Goal: Information Seeking & Learning: Understand process/instructions

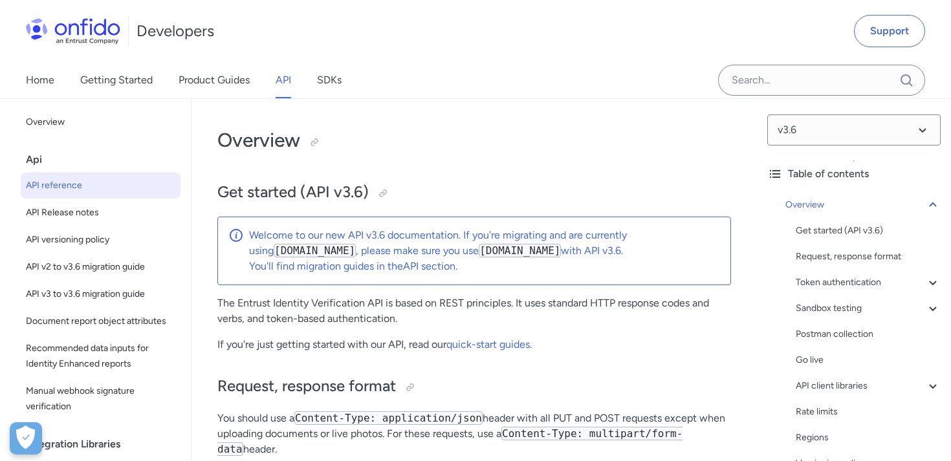
select select "http"
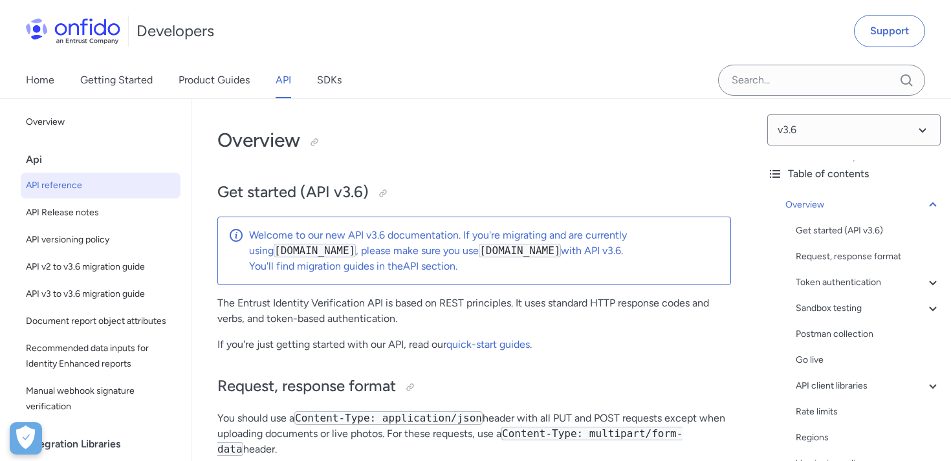
select select "http"
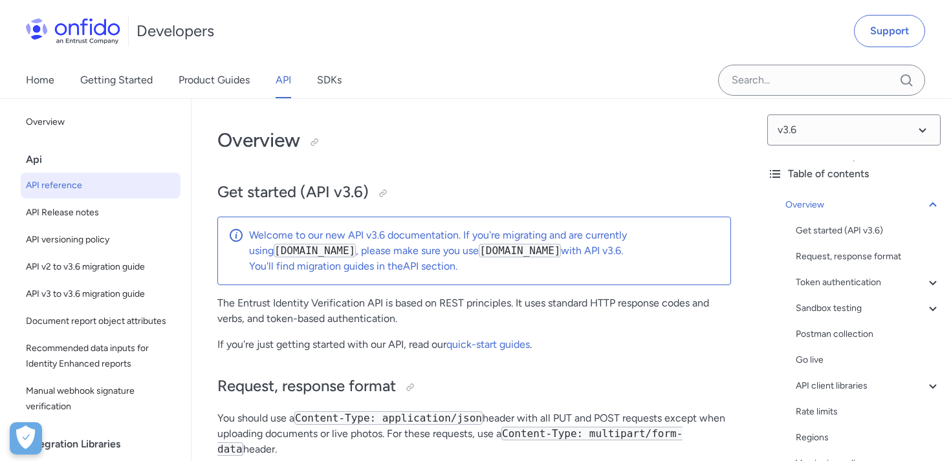
select select "http"
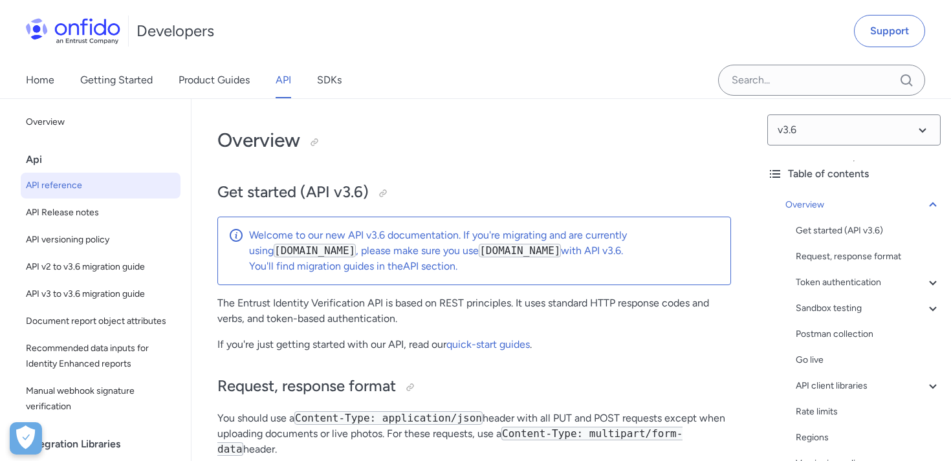
select select "http"
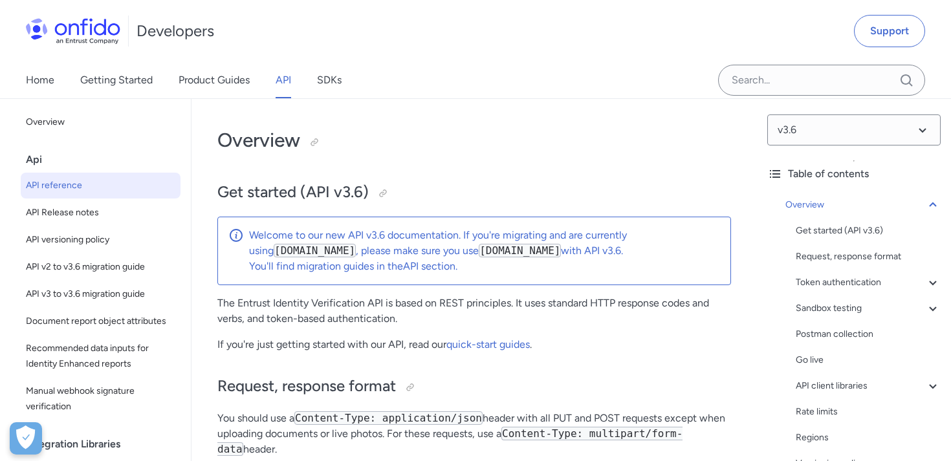
select select "http"
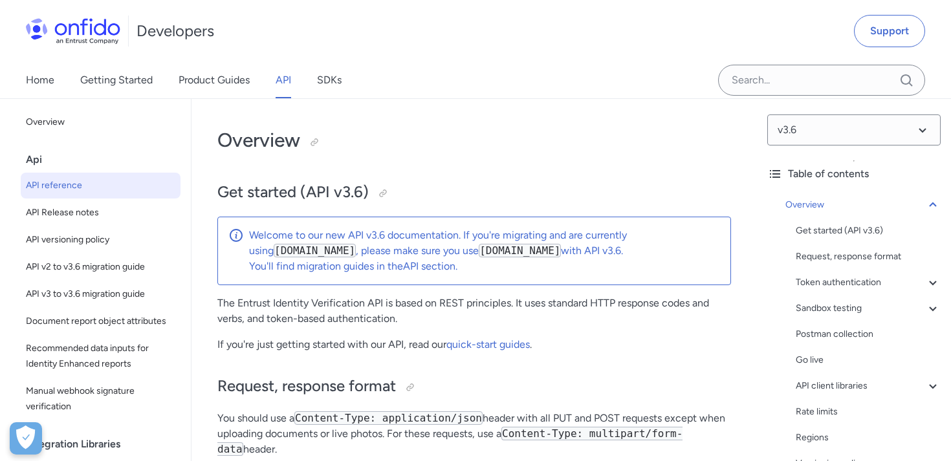
select select "http"
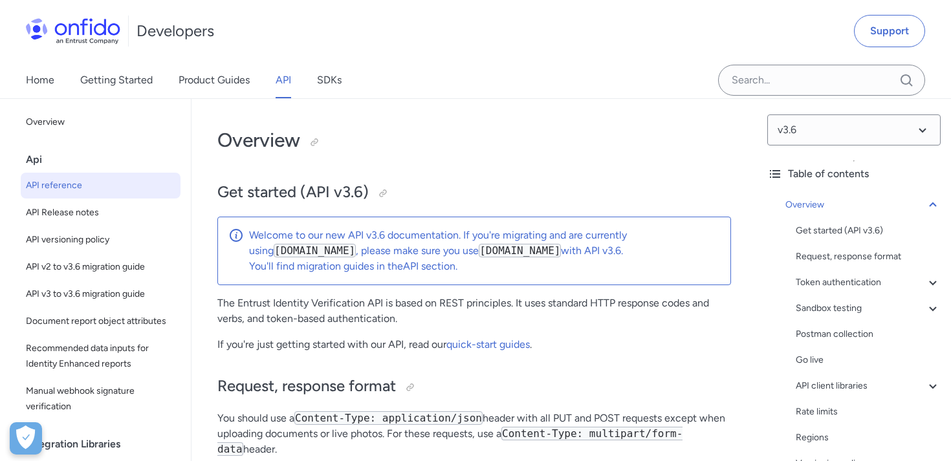
select select "http"
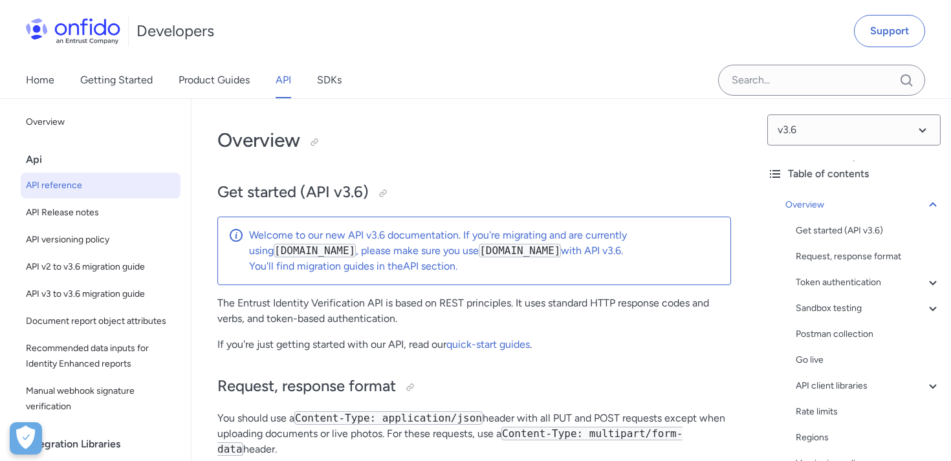
select select "http"
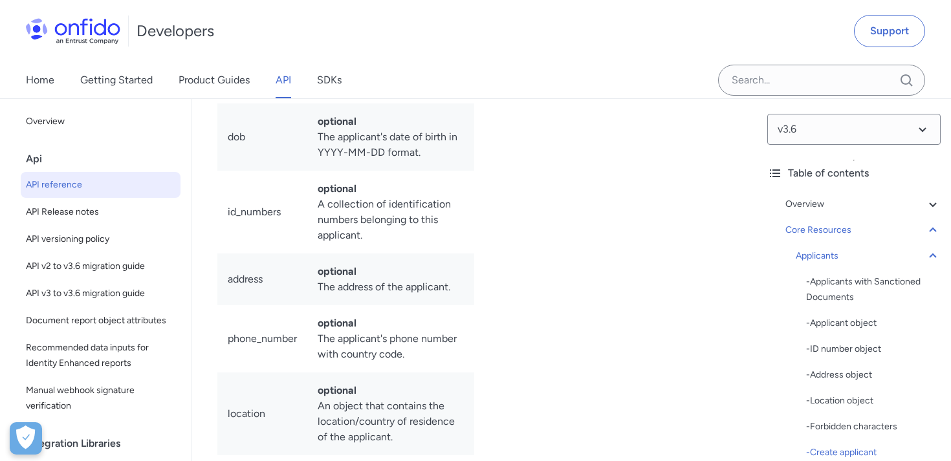
scroll to position [18498, 0]
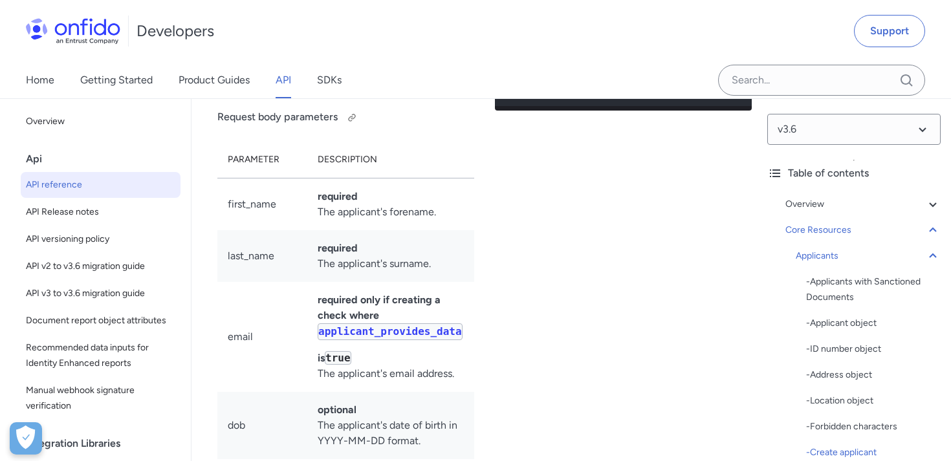
scroll to position [18207, 0]
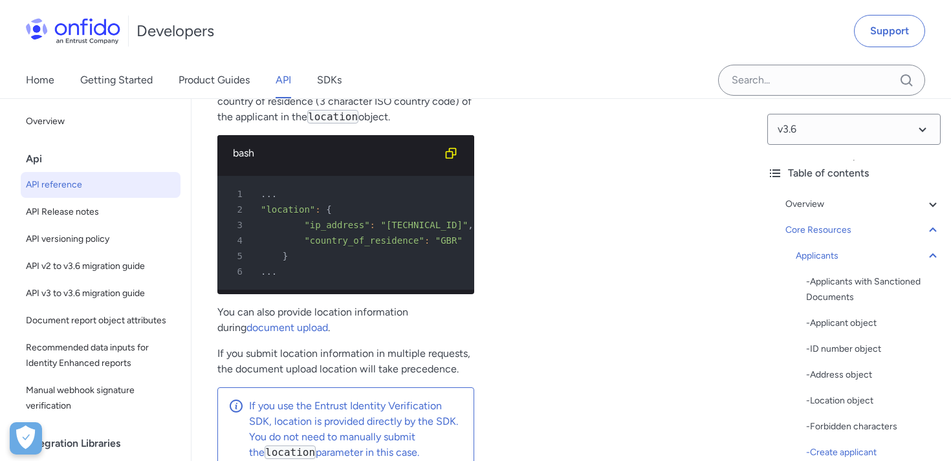
scroll to position [19162, 0]
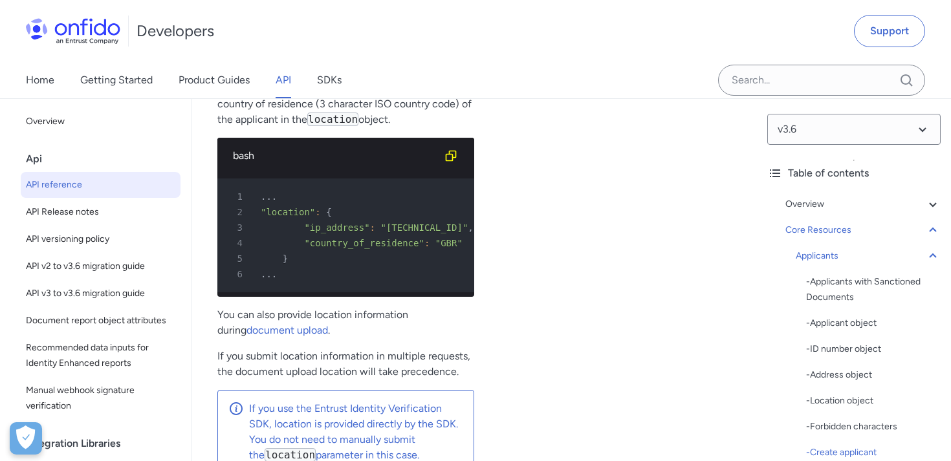
drag, startPoint x: 317, startPoint y: 188, endPoint x: 392, endPoint y: 208, distance: 76.9
copy td "location/country of residence of the applicant"
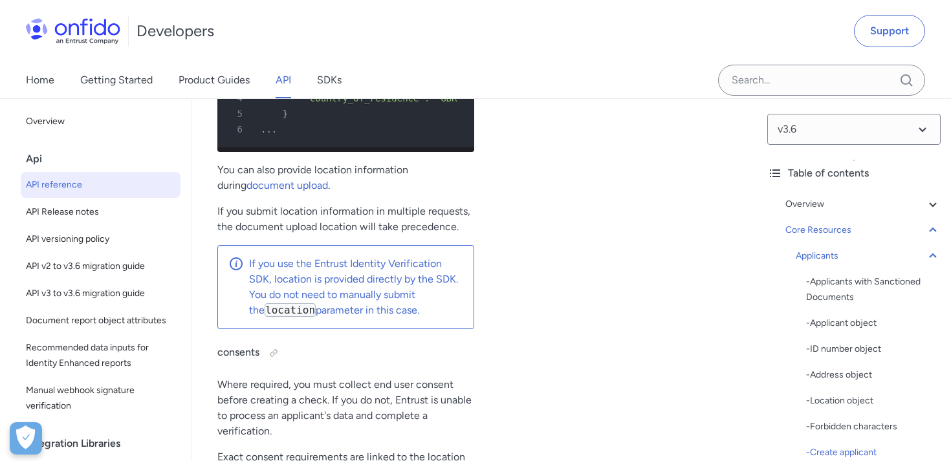
scroll to position [19306, 0]
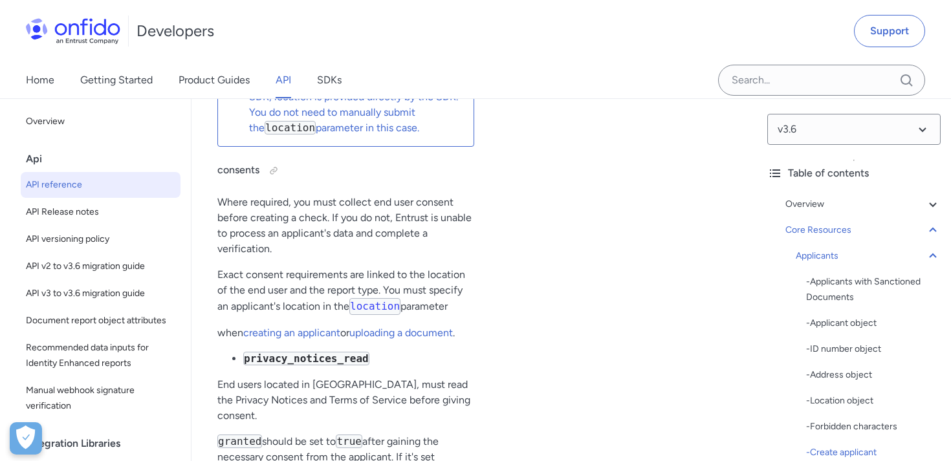
scroll to position [19491, 0]
